Goal: Complete application form

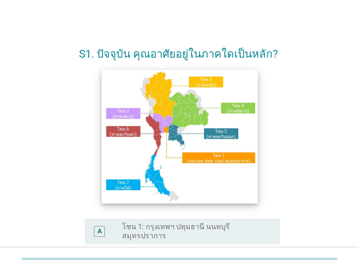
scroll to position [109, 0]
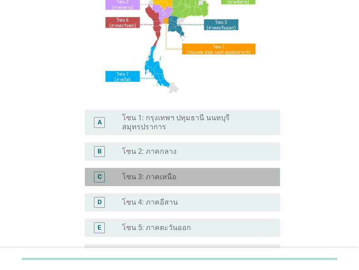
click at [180, 173] on div "radio_button_unchecked โซน 3: ภาคเหนือ" at bounding box center [194, 177] width 144 height 9
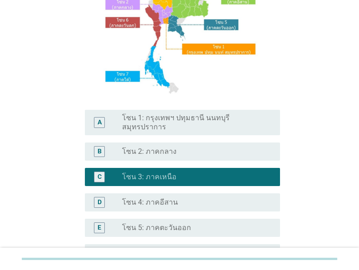
scroll to position [218, 0]
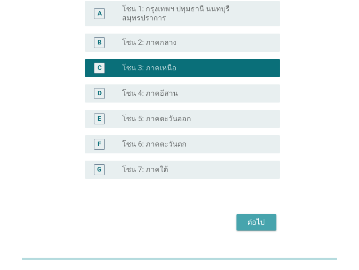
click at [259, 217] on div "ต่อไป" at bounding box center [256, 222] width 25 height 11
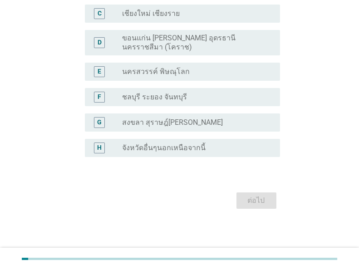
scroll to position [0, 0]
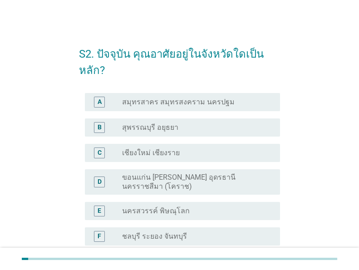
click at [198, 158] on div "radio_button_unchecked เชียงใหม่ เชียงราย" at bounding box center [197, 153] width 151 height 11
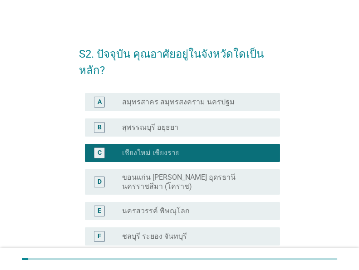
scroll to position [139, 0]
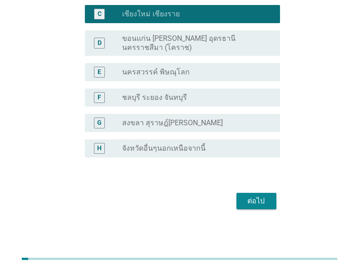
click at [250, 204] on div "ต่อไป" at bounding box center [256, 201] width 25 height 11
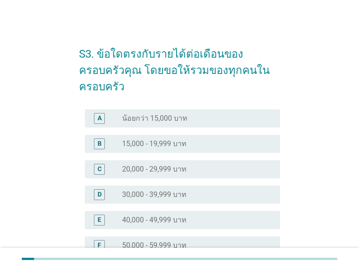
click at [194, 140] on div "radio_button_unchecked 15,000 - 19,999 บาท" at bounding box center [194, 144] width 144 height 9
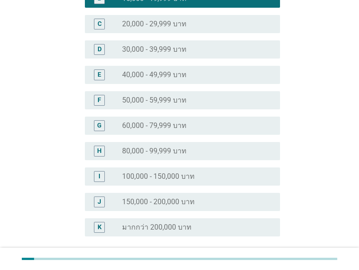
scroll to position [208, 0]
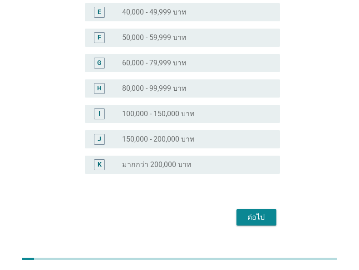
click at [250, 212] on div "ต่อไป" at bounding box center [256, 217] width 25 height 11
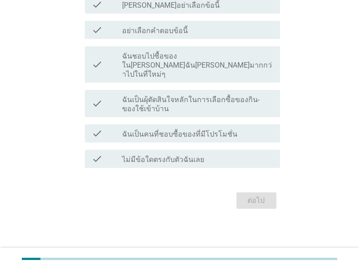
scroll to position [0, 0]
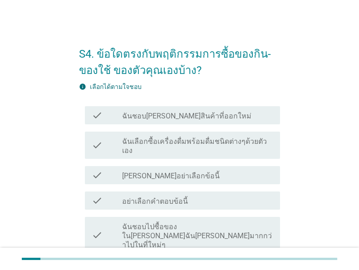
click at [224, 224] on label "ฉันชอบไปซื้อของใน[PERSON_NAME]ฉัน[PERSON_NAME]มากกว่าไปในที่ใหม่ๆ" at bounding box center [197, 236] width 151 height 27
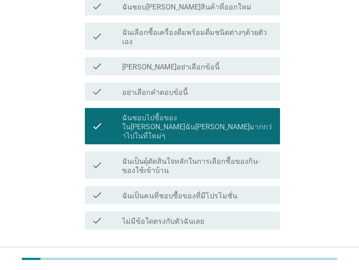
scroll to position [153, 0]
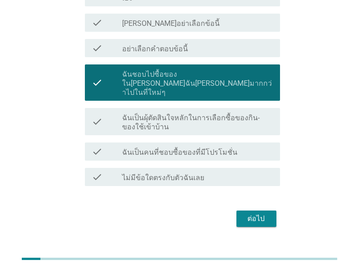
click at [250, 214] on div "ต่อไป" at bounding box center [256, 219] width 25 height 11
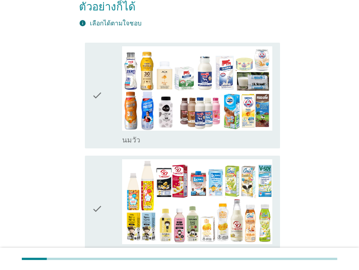
scroll to position [36, 0]
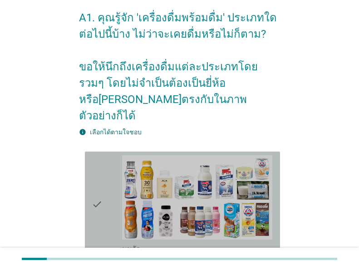
click at [95, 182] on icon "check" at bounding box center [97, 204] width 11 height 99
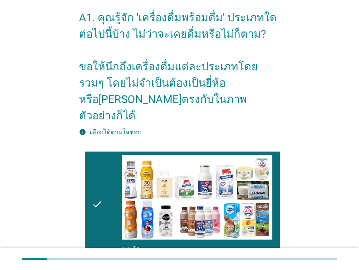
scroll to position [145, 0]
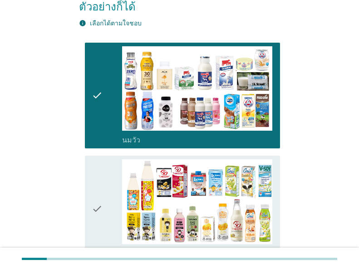
click at [95, 182] on icon "check" at bounding box center [97, 209] width 11 height 99
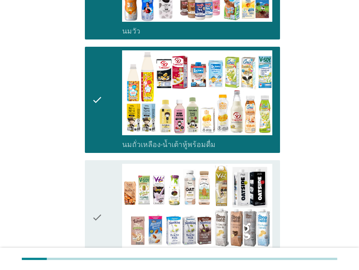
scroll to position [291, 0]
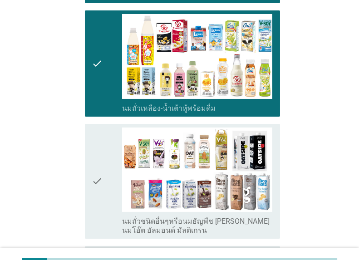
click at [95, 182] on icon "check" at bounding box center [97, 182] width 11 height 108
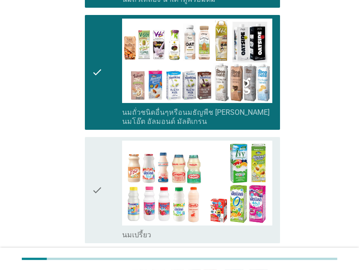
scroll to position [436, 0]
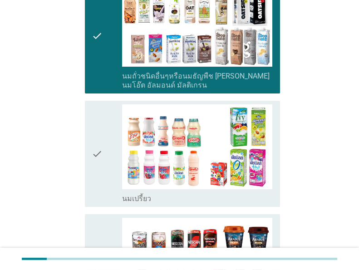
click at [95, 159] on icon "check" at bounding box center [97, 154] width 11 height 99
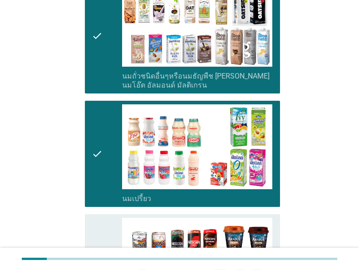
scroll to position [545, 0]
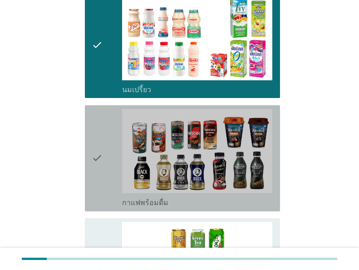
click at [95, 159] on icon "check" at bounding box center [97, 158] width 11 height 99
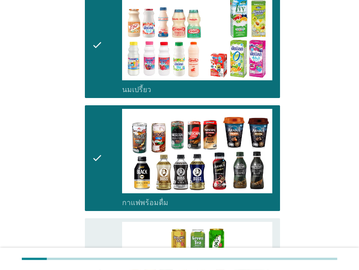
scroll to position [618, 0]
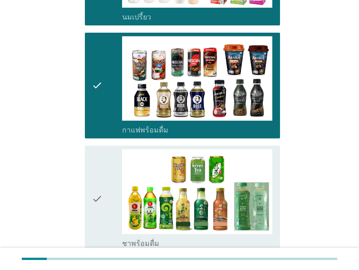
click at [95, 170] on icon "check" at bounding box center [97, 199] width 11 height 99
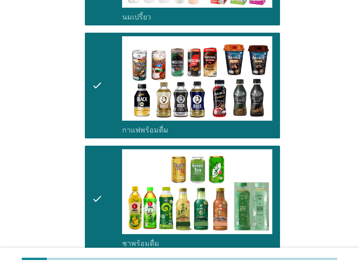
scroll to position [764, 0]
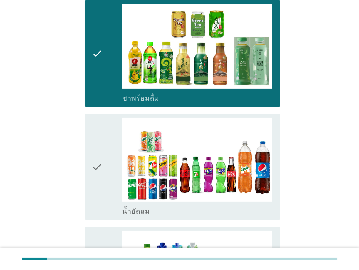
click at [95, 170] on icon "check" at bounding box center [97, 167] width 11 height 99
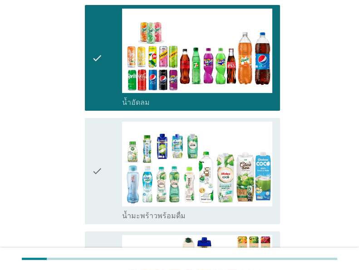
click at [95, 170] on icon "check" at bounding box center [97, 171] width 11 height 99
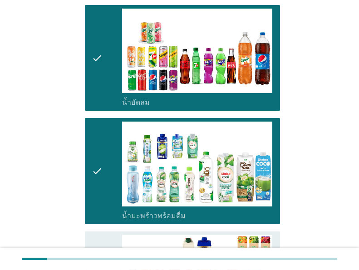
scroll to position [982, 0]
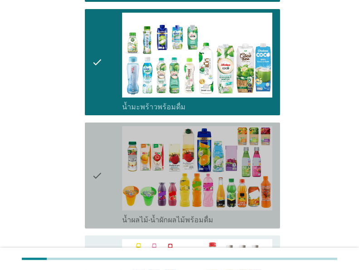
click at [95, 170] on icon "check" at bounding box center [97, 175] width 11 height 99
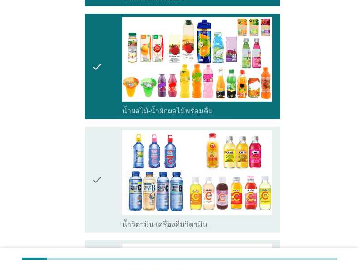
click at [95, 170] on icon "check" at bounding box center [97, 179] width 11 height 99
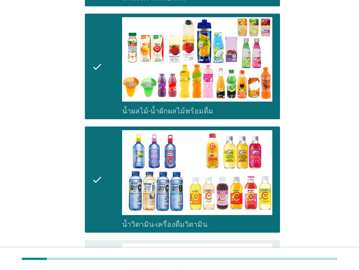
scroll to position [1200, 0]
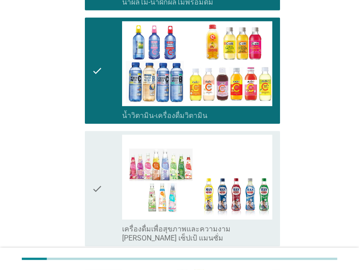
click at [95, 170] on icon "check" at bounding box center [97, 189] width 11 height 108
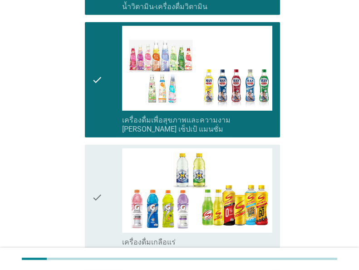
scroll to position [1345, 0]
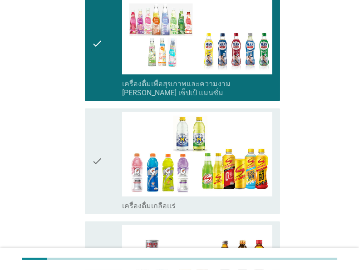
click at [95, 170] on icon "check" at bounding box center [97, 161] width 11 height 99
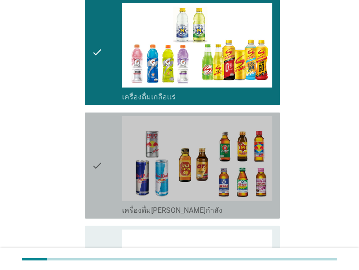
click at [95, 170] on icon "check" at bounding box center [97, 165] width 11 height 99
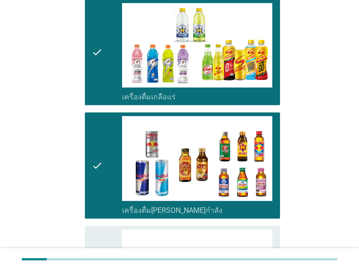
scroll to position [1563, 0]
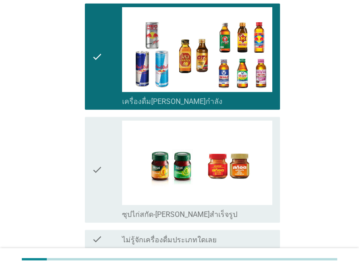
click at [95, 170] on icon "check" at bounding box center [97, 170] width 11 height 99
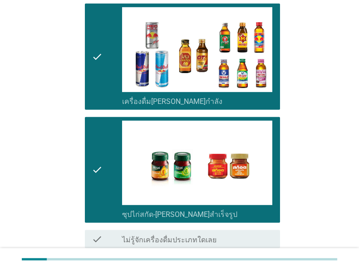
scroll to position [1626, 0]
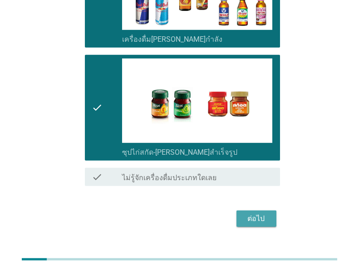
click at [262, 214] on div "ต่อไป" at bounding box center [256, 219] width 25 height 11
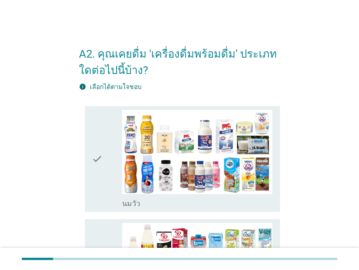
click at [99, 158] on icon "check" at bounding box center [97, 159] width 11 height 99
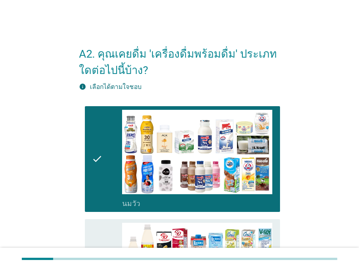
scroll to position [109, 0]
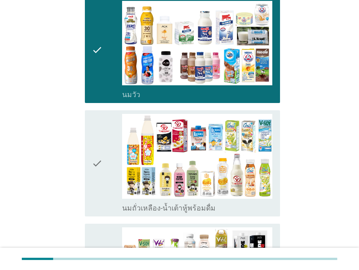
click at [99, 158] on icon "check" at bounding box center [97, 163] width 11 height 99
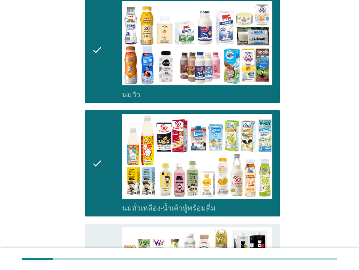
scroll to position [218, 0]
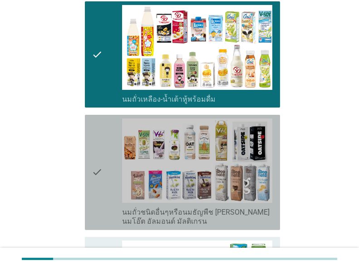
click at [99, 158] on icon "check" at bounding box center [97, 173] width 11 height 108
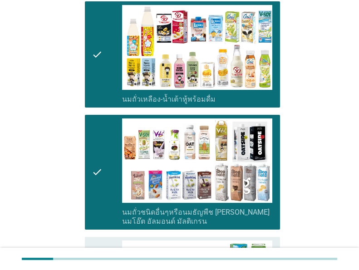
scroll to position [327, 0]
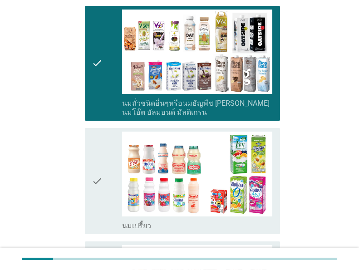
click at [99, 158] on icon "check" at bounding box center [97, 181] width 11 height 99
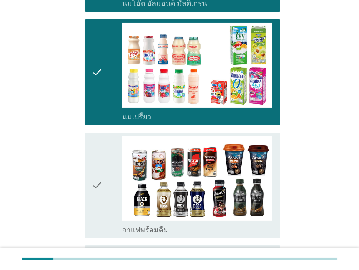
scroll to position [473, 0]
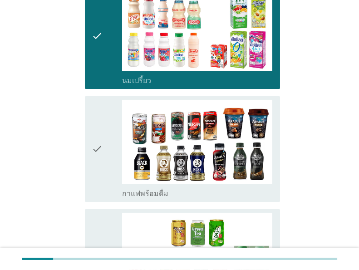
click at [99, 158] on icon "check" at bounding box center [97, 149] width 11 height 99
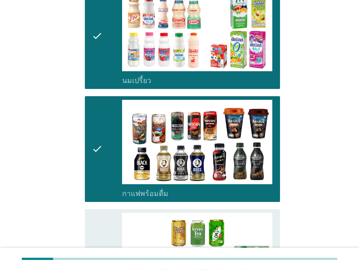
scroll to position [582, 0]
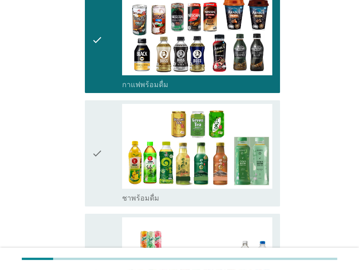
click at [99, 158] on icon "check" at bounding box center [97, 153] width 11 height 99
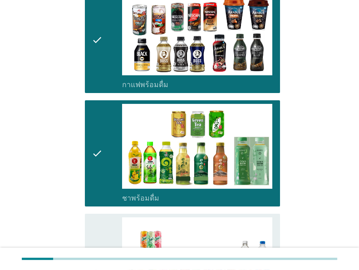
scroll to position [691, 0]
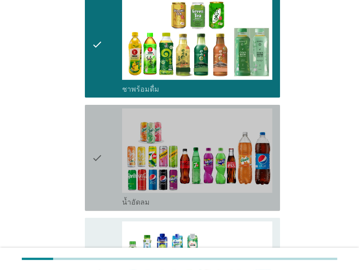
click at [99, 158] on icon "check" at bounding box center [97, 158] width 11 height 99
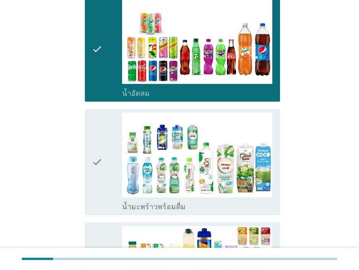
click at [99, 158] on icon "check" at bounding box center [97, 162] width 11 height 99
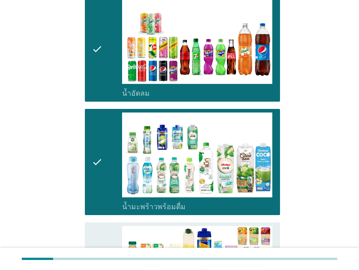
scroll to position [909, 0]
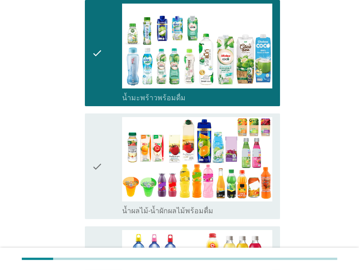
click at [99, 158] on icon "check" at bounding box center [97, 166] width 11 height 99
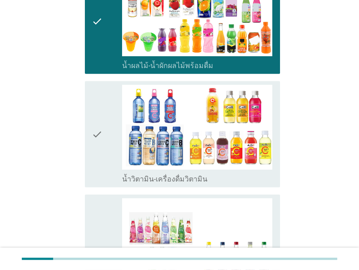
click at [99, 158] on icon "check" at bounding box center [97, 134] width 11 height 99
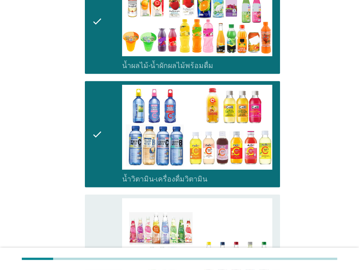
scroll to position [1163, 0]
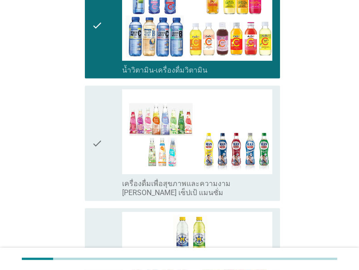
click at [99, 158] on icon "check" at bounding box center [97, 144] width 11 height 108
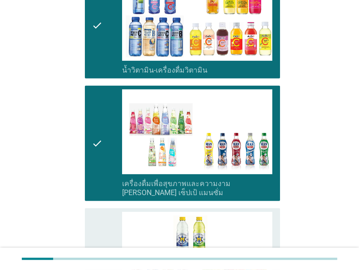
scroll to position [1273, 0]
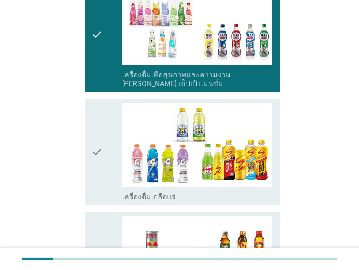
click at [99, 158] on icon "check" at bounding box center [97, 152] width 11 height 99
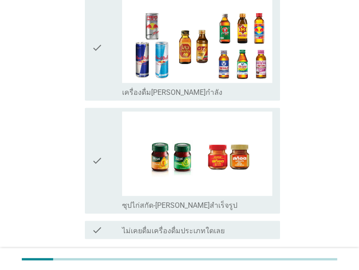
scroll to position [1560, 0]
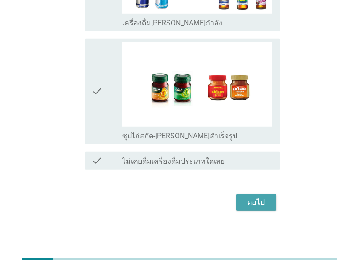
click at [261, 204] on div "ต่อไป" at bounding box center [256, 202] width 25 height 11
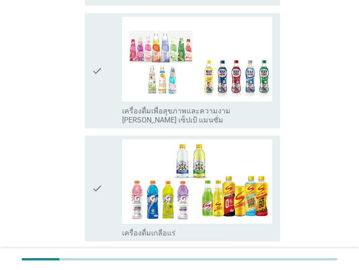
scroll to position [1334, 0]
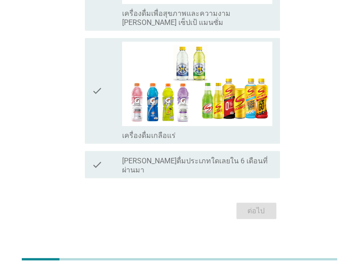
click at [197, 157] on label "[PERSON_NAME]ดื่มประเภทใดเลยใน 6 เดือนที่ผ่านมา" at bounding box center [197, 166] width 151 height 18
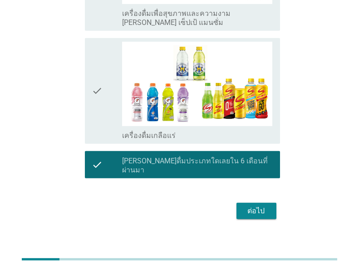
click at [256, 206] on div "ต่อไป" at bounding box center [256, 211] width 25 height 11
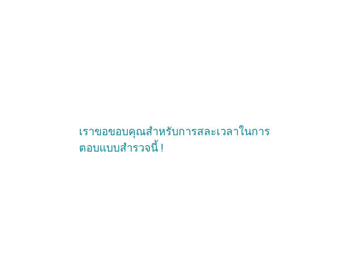
scroll to position [0, 0]
